Goal: Information Seeking & Learning: Learn about a topic

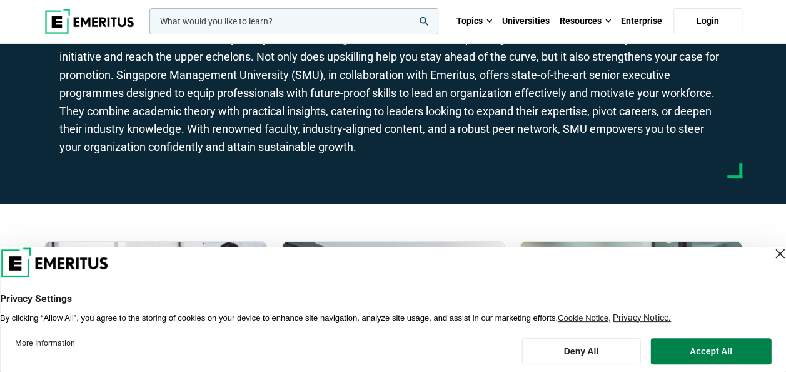
scroll to position [188, 0]
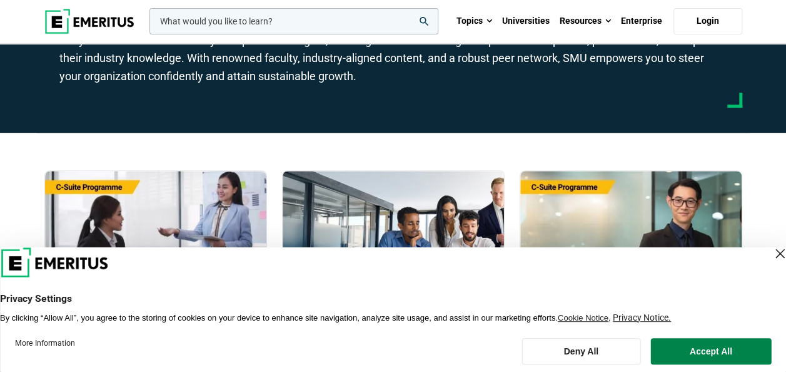
click at [771, 253] on div "Close Layer" at bounding box center [780, 254] width 18 height 18
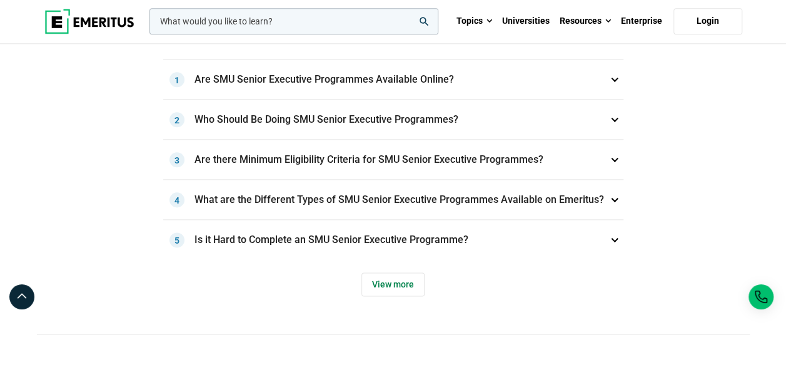
scroll to position [688, 0]
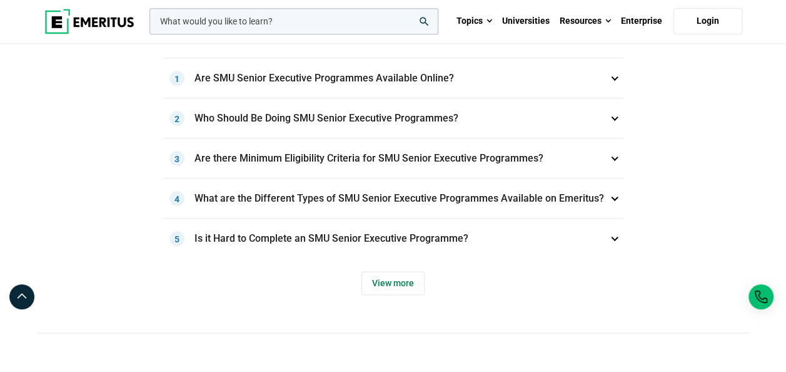
click at [613, 228] on h3 "Is it Hard to Complete an SMU Senior Executive Programme? 5" at bounding box center [393, 238] width 460 height 40
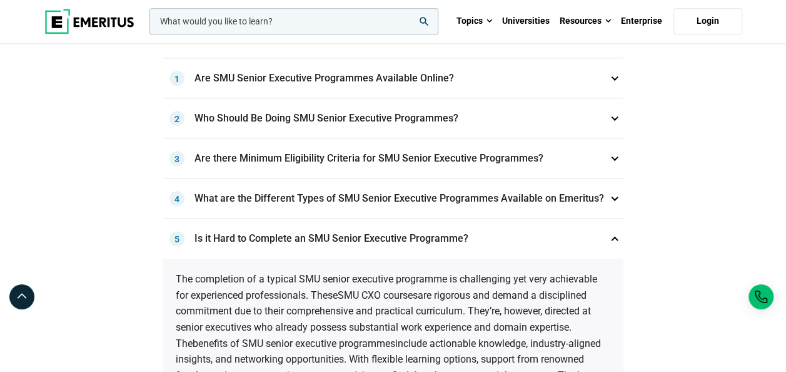
click at [613, 228] on h3 "Is it Hard to Complete an SMU Senior Executive Programme? 5" at bounding box center [393, 238] width 460 height 40
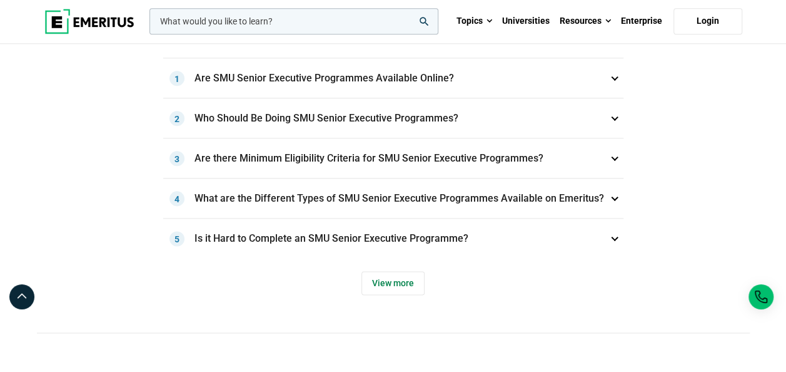
click at [609, 195] on h3 "What are the Different Types of SMU Senior Executive Programmes Available on Em…" at bounding box center [393, 198] width 460 height 40
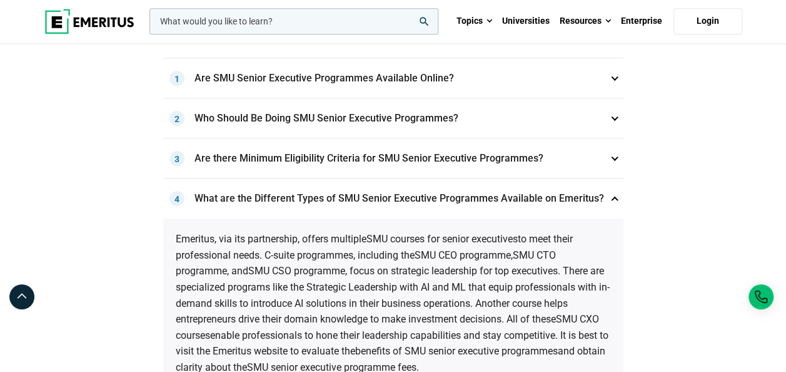
click at [609, 195] on h3 "What are the Different Types of SMU Senior Executive Programmes Available on Em…" at bounding box center [393, 198] width 460 height 40
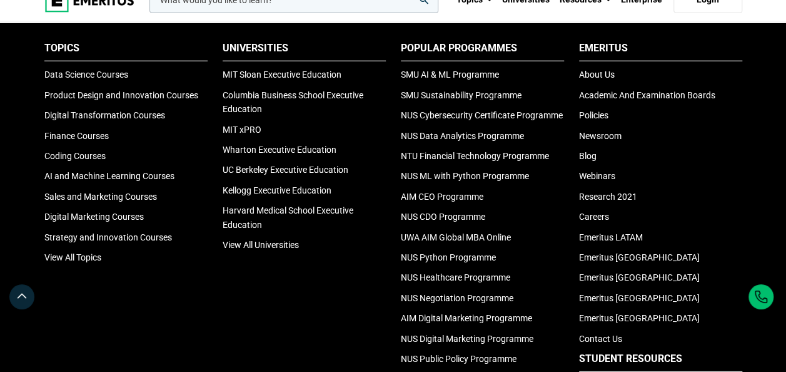
scroll to position [1751, 0]
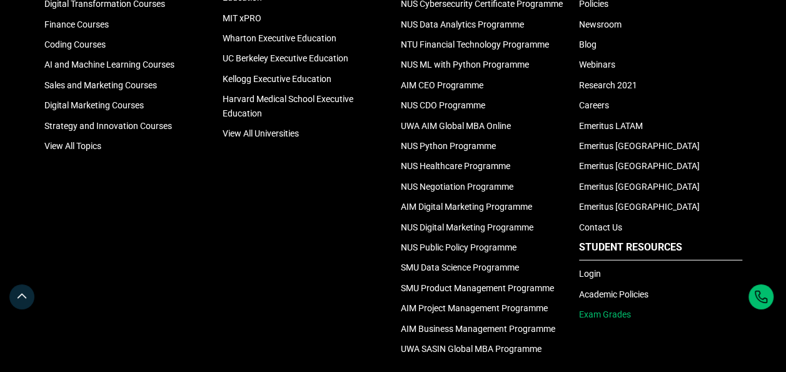
click at [617, 311] on link "Exam Grades" at bounding box center [605, 314] width 52 height 10
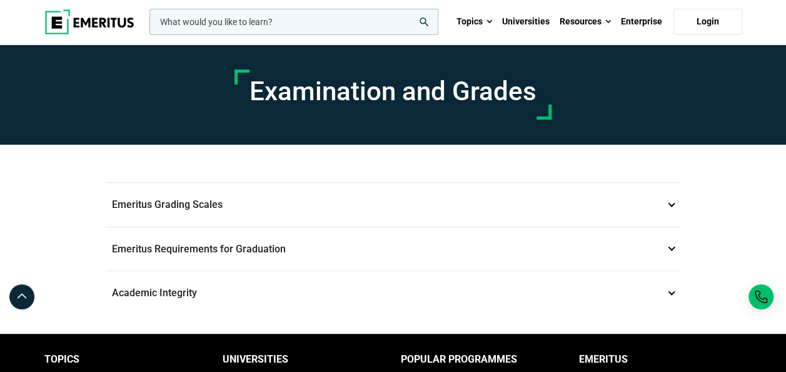
click at [577, 201] on p "Emeritus Grading Scales 1" at bounding box center [393, 205] width 575 height 44
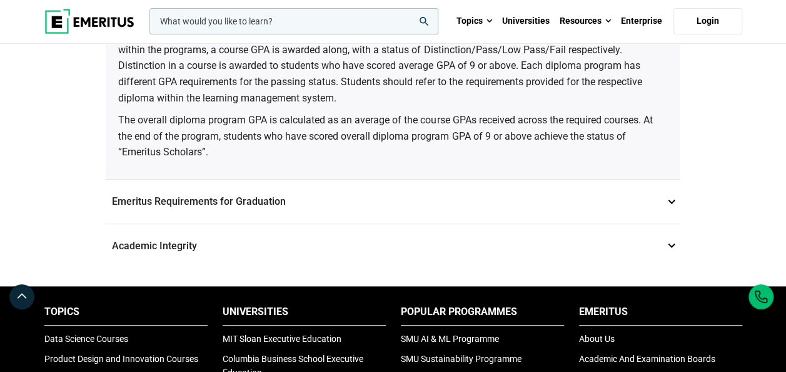
scroll to position [230, 0]
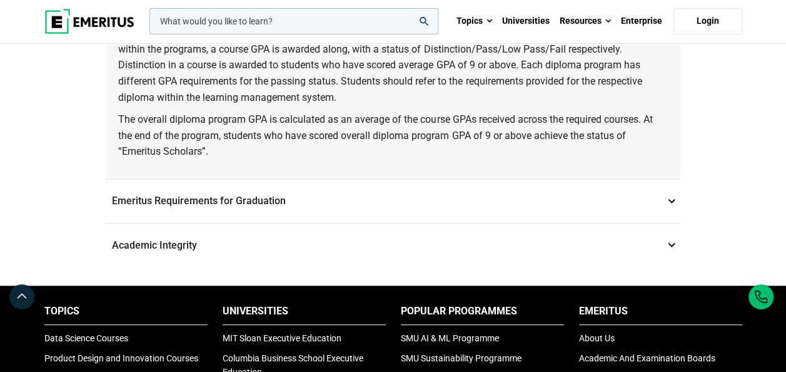
click at [572, 194] on p "Emeritus Requirements for Graduation 2" at bounding box center [393, 201] width 575 height 44
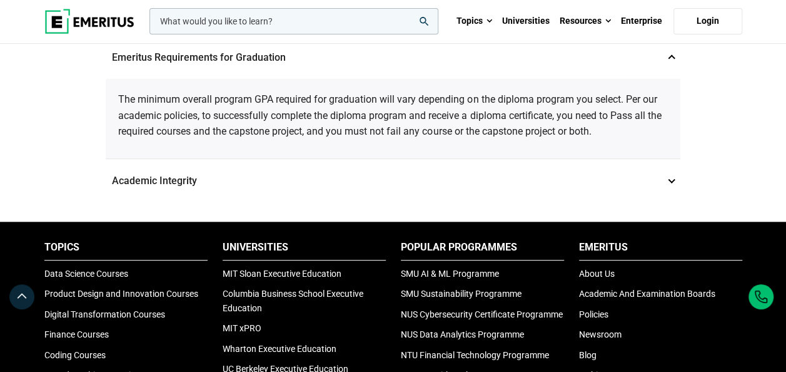
scroll to position [190, 0]
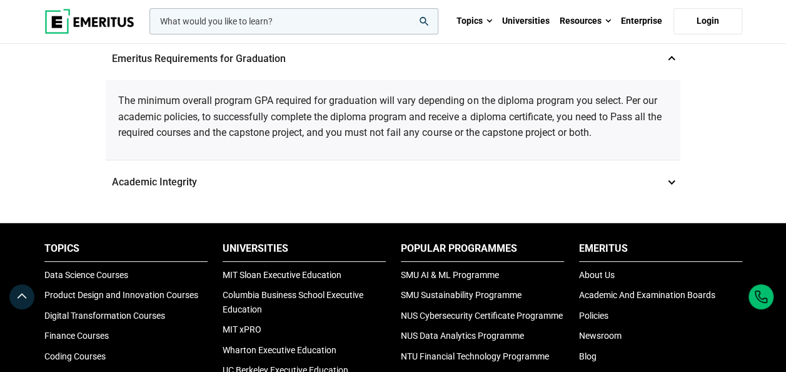
click at [595, 181] on p "Academic Integrity 3" at bounding box center [393, 182] width 575 height 44
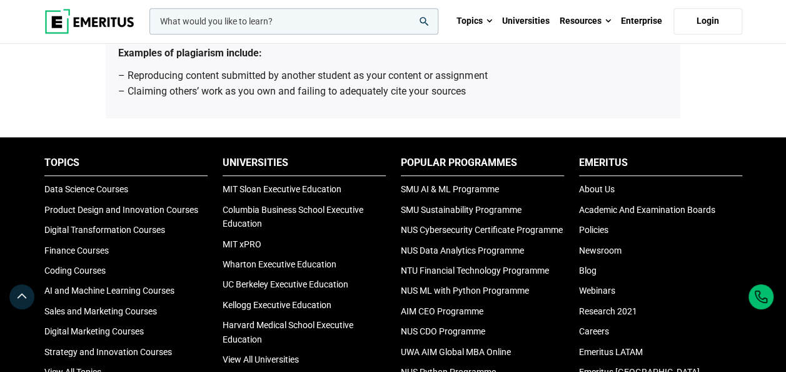
scroll to position [342, 0]
